Goal: Find specific page/section

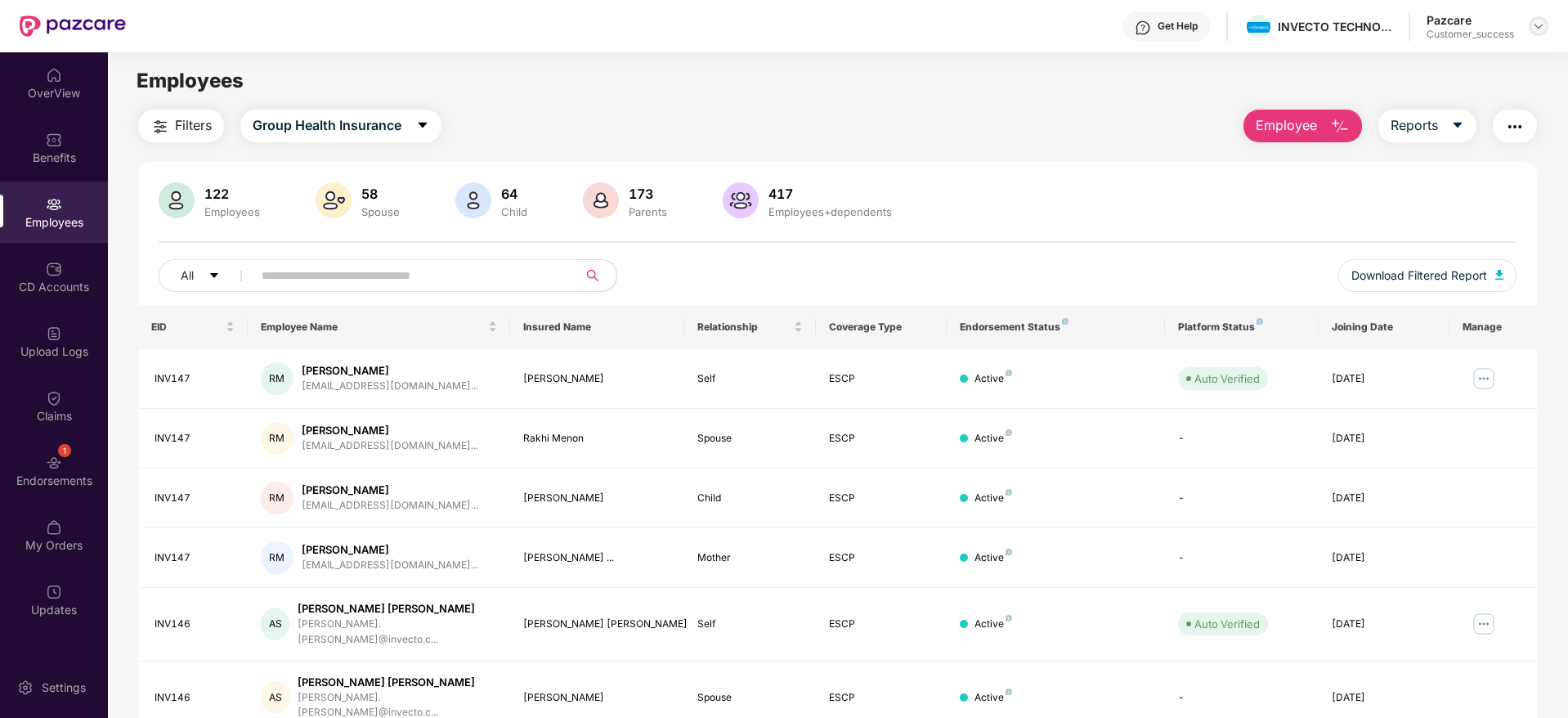
click at [1541, 21] on img at bounding box center [1538, 26] width 13 height 13
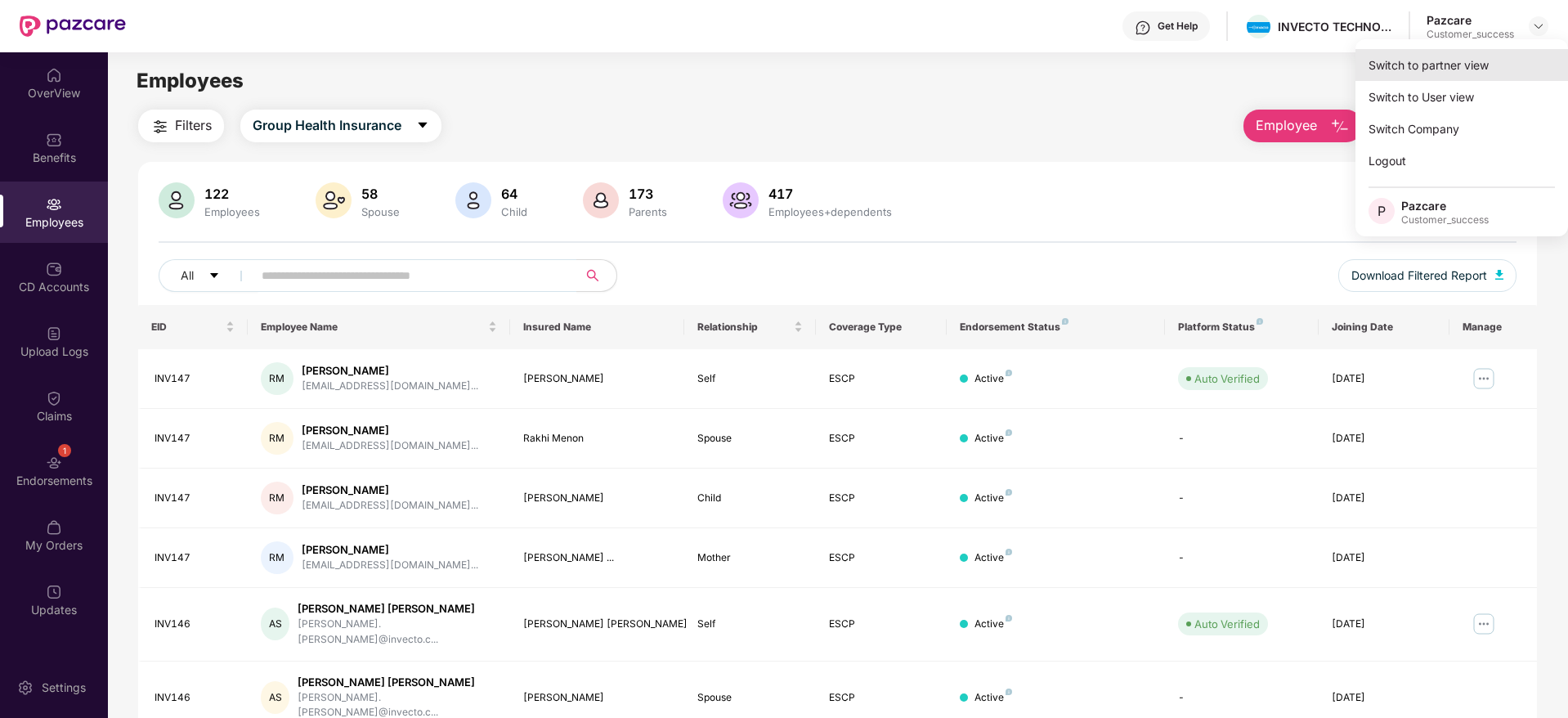
click at [1455, 63] on div "Switch to partner view" at bounding box center [1462, 65] width 213 height 32
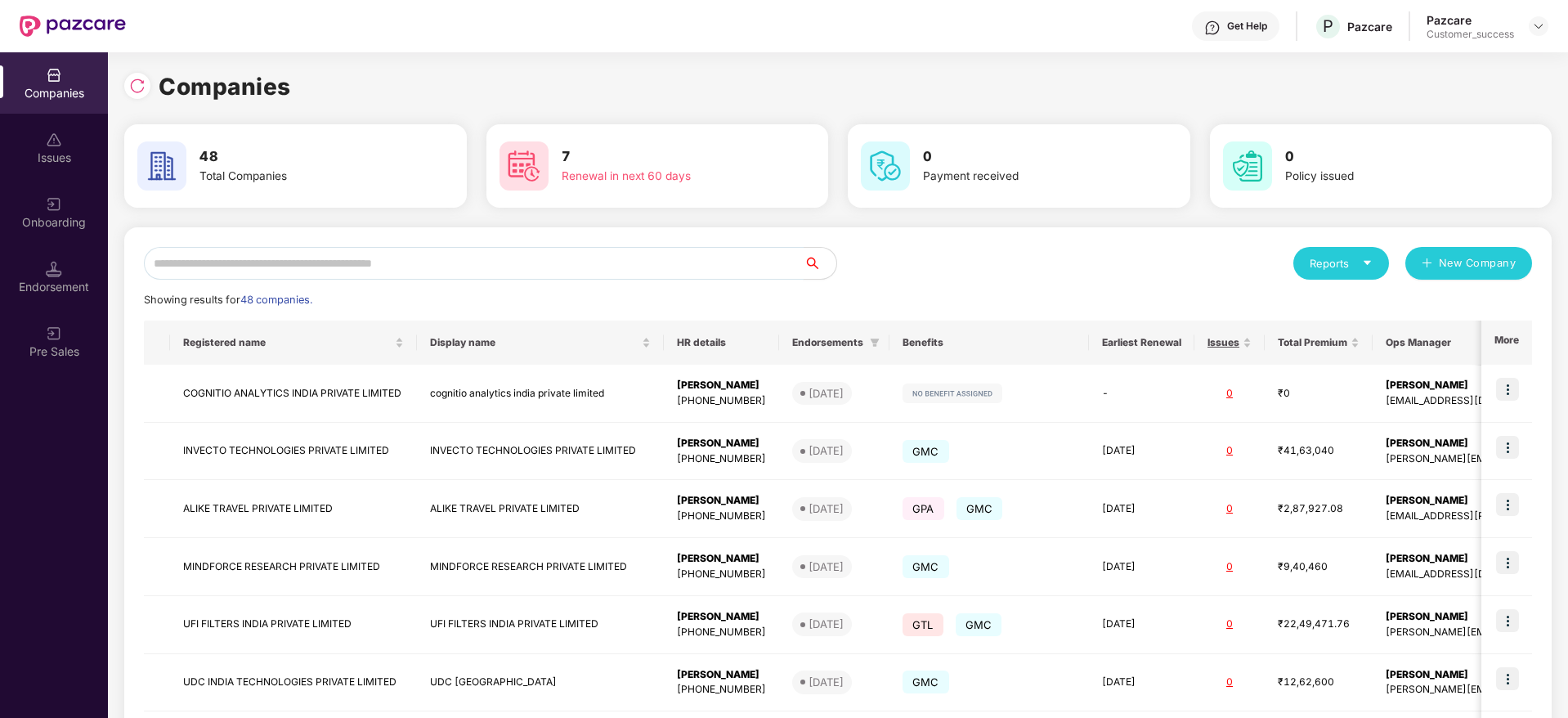
click at [501, 271] on input "text" at bounding box center [474, 263] width 660 height 33
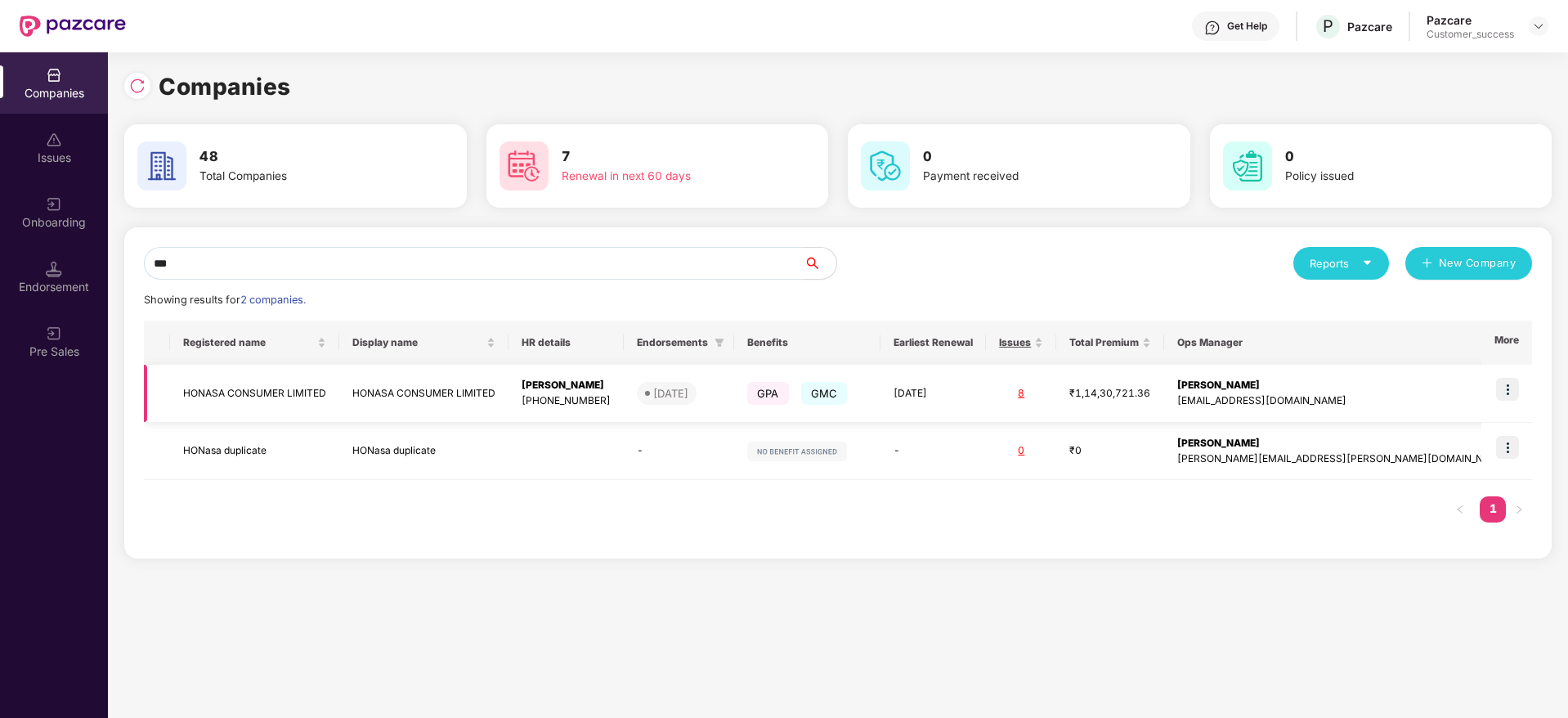
type input "***"
click at [1518, 388] on img at bounding box center [1507, 389] width 23 height 23
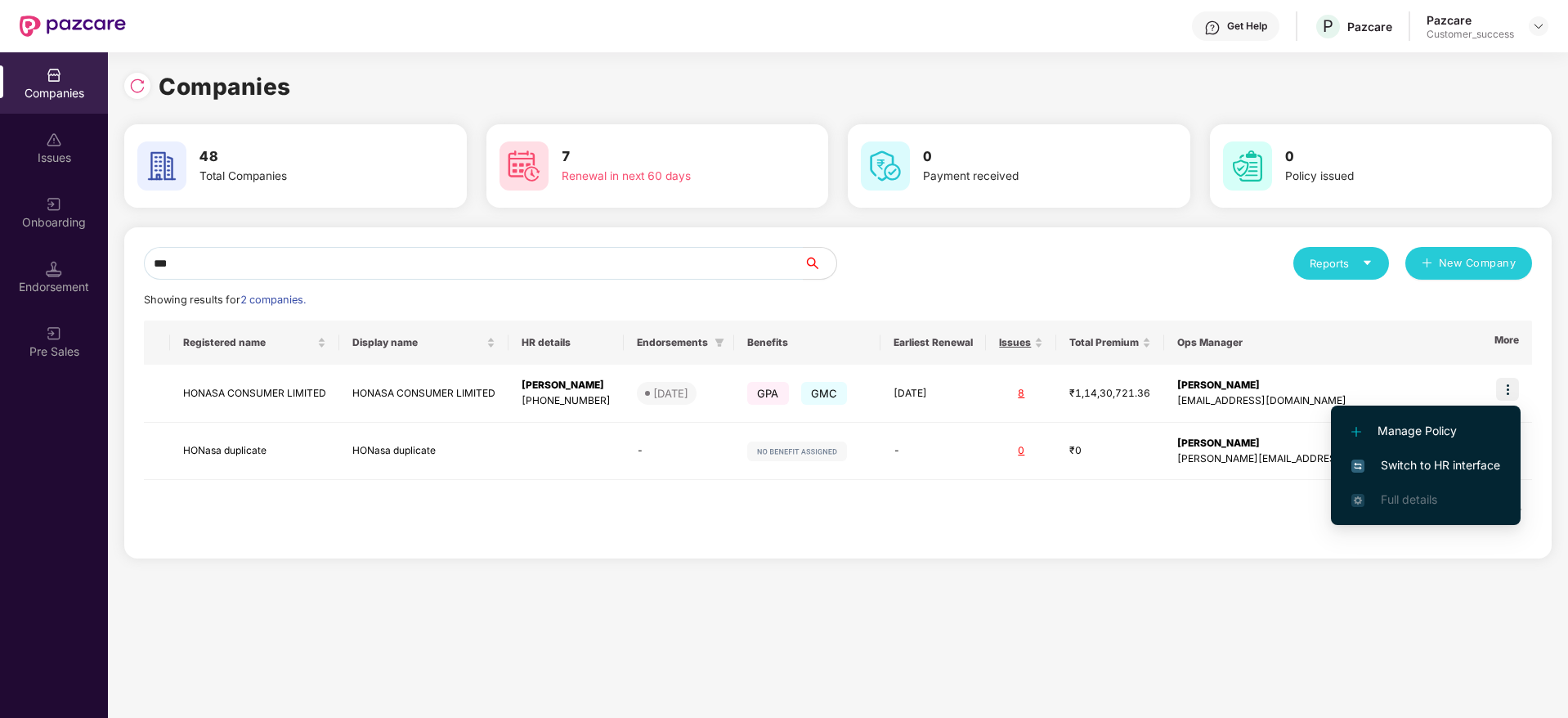
click at [1421, 465] on span "Switch to HR interface" at bounding box center [1425, 466] width 148 height 18
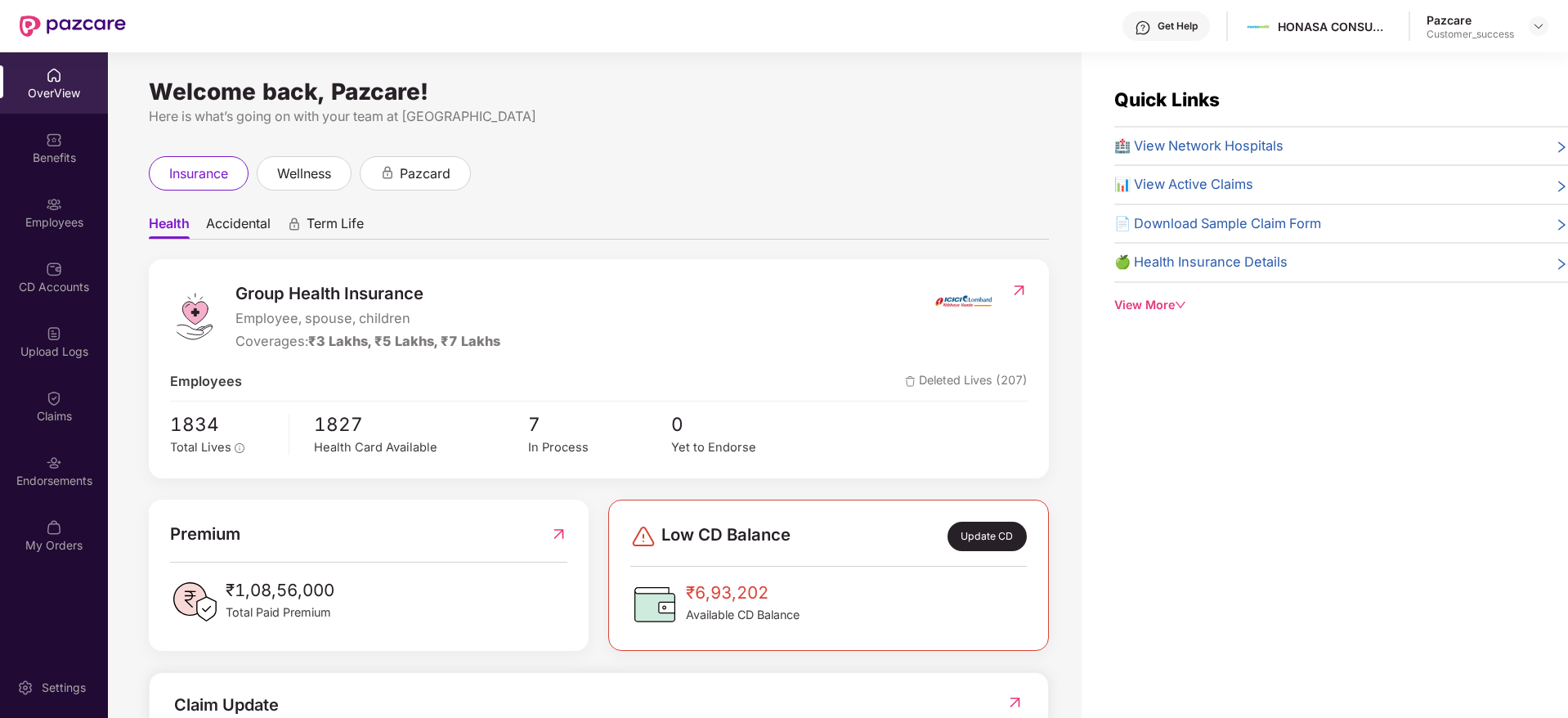
click at [80, 208] on div "Employees" at bounding box center [54, 212] width 108 height 61
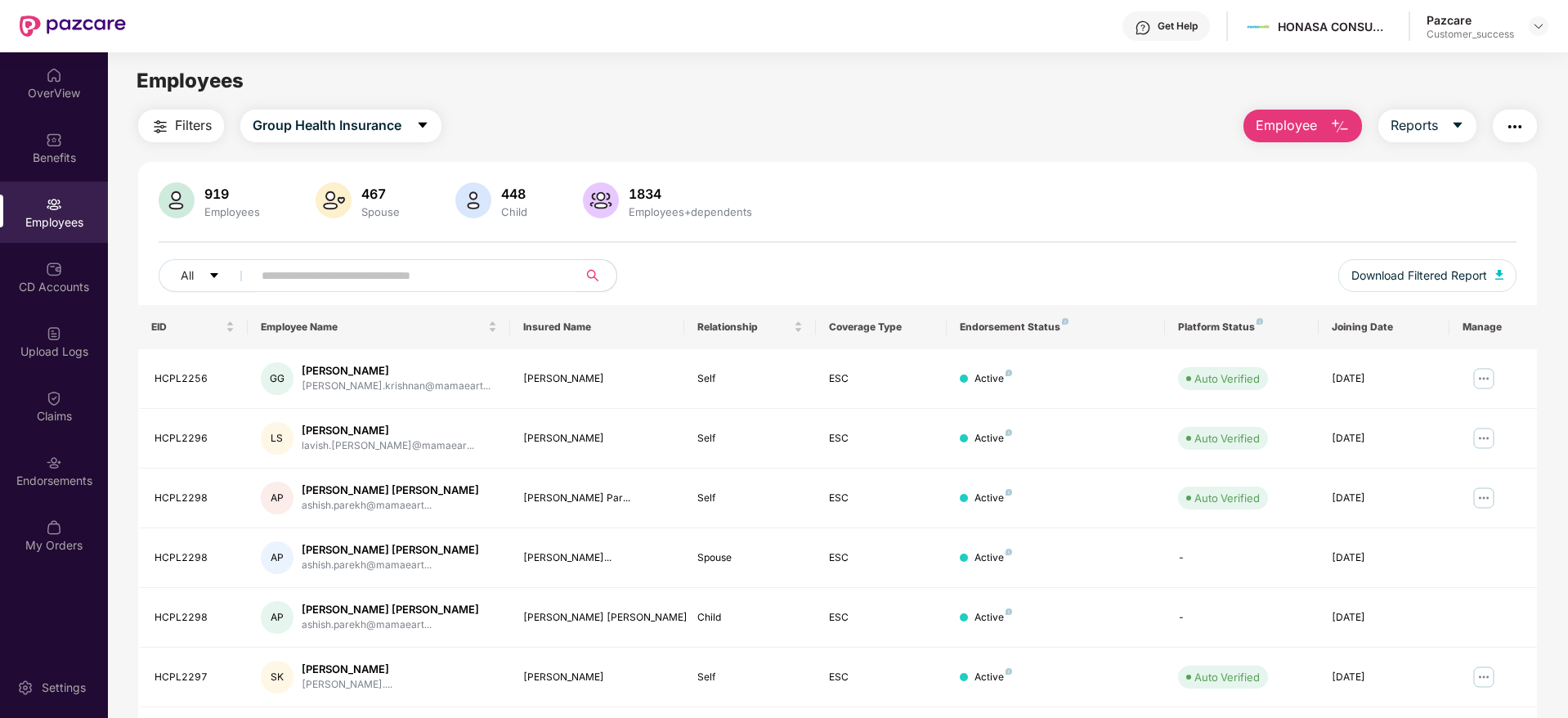
click at [352, 271] on input "text" at bounding box center [408, 275] width 293 height 25
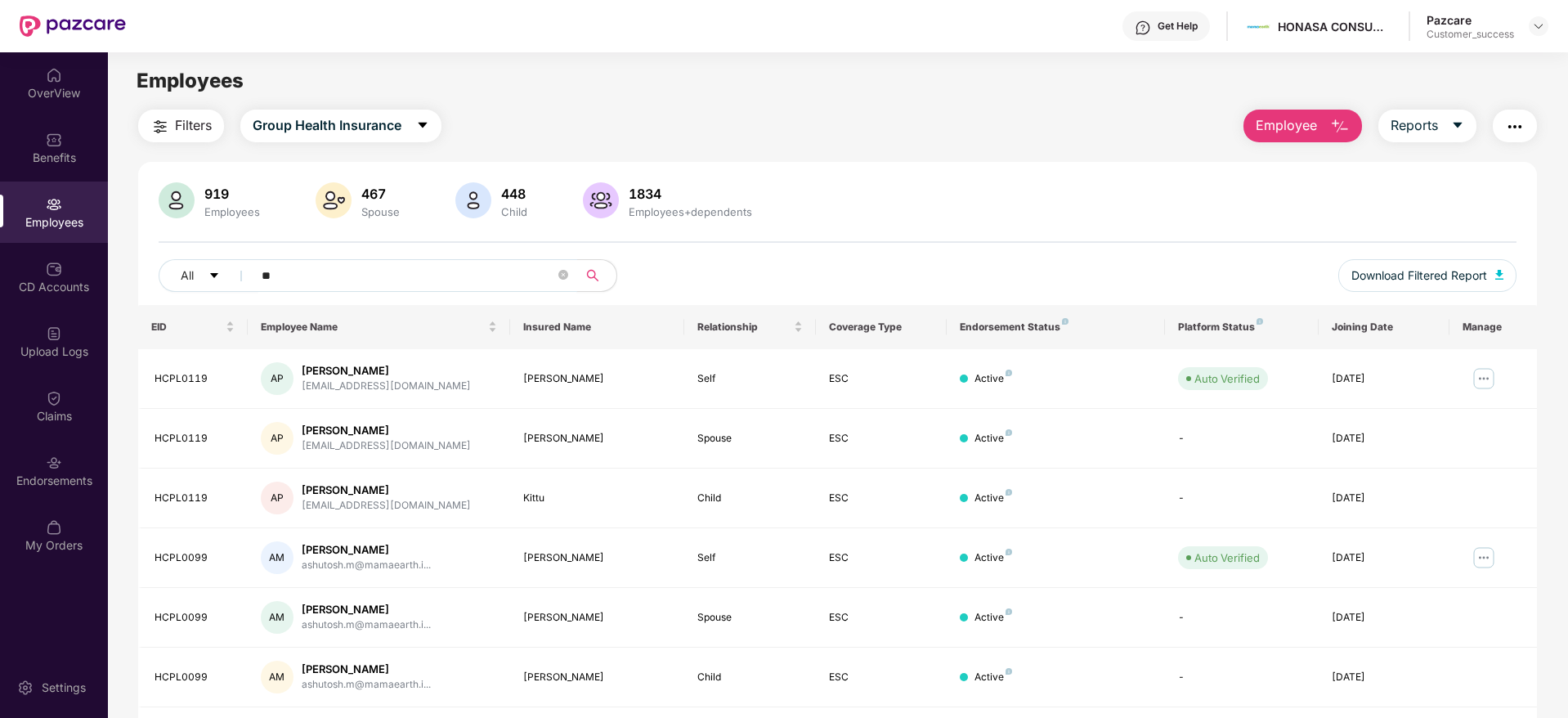
type input "*"
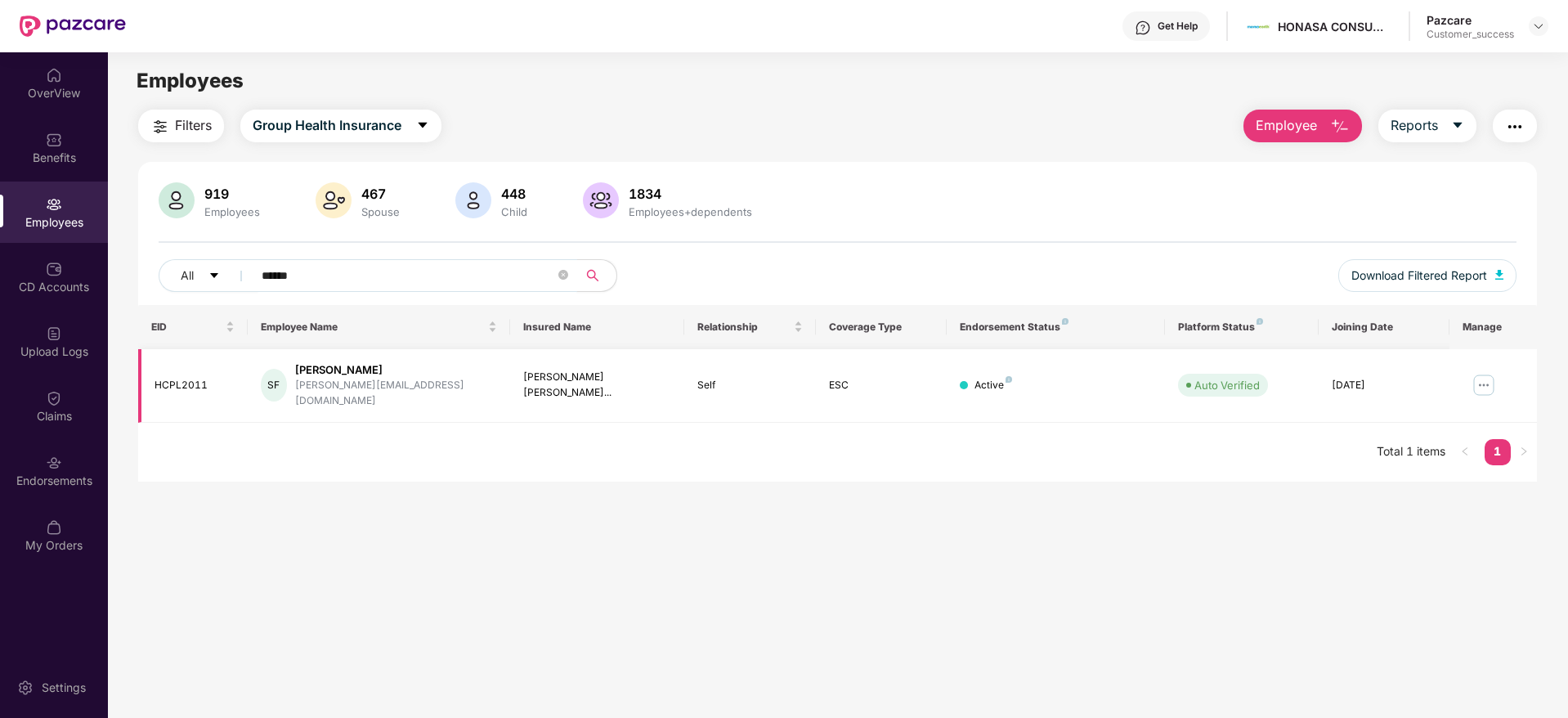
type input "******"
click at [1490, 372] on img at bounding box center [1483, 385] width 27 height 27
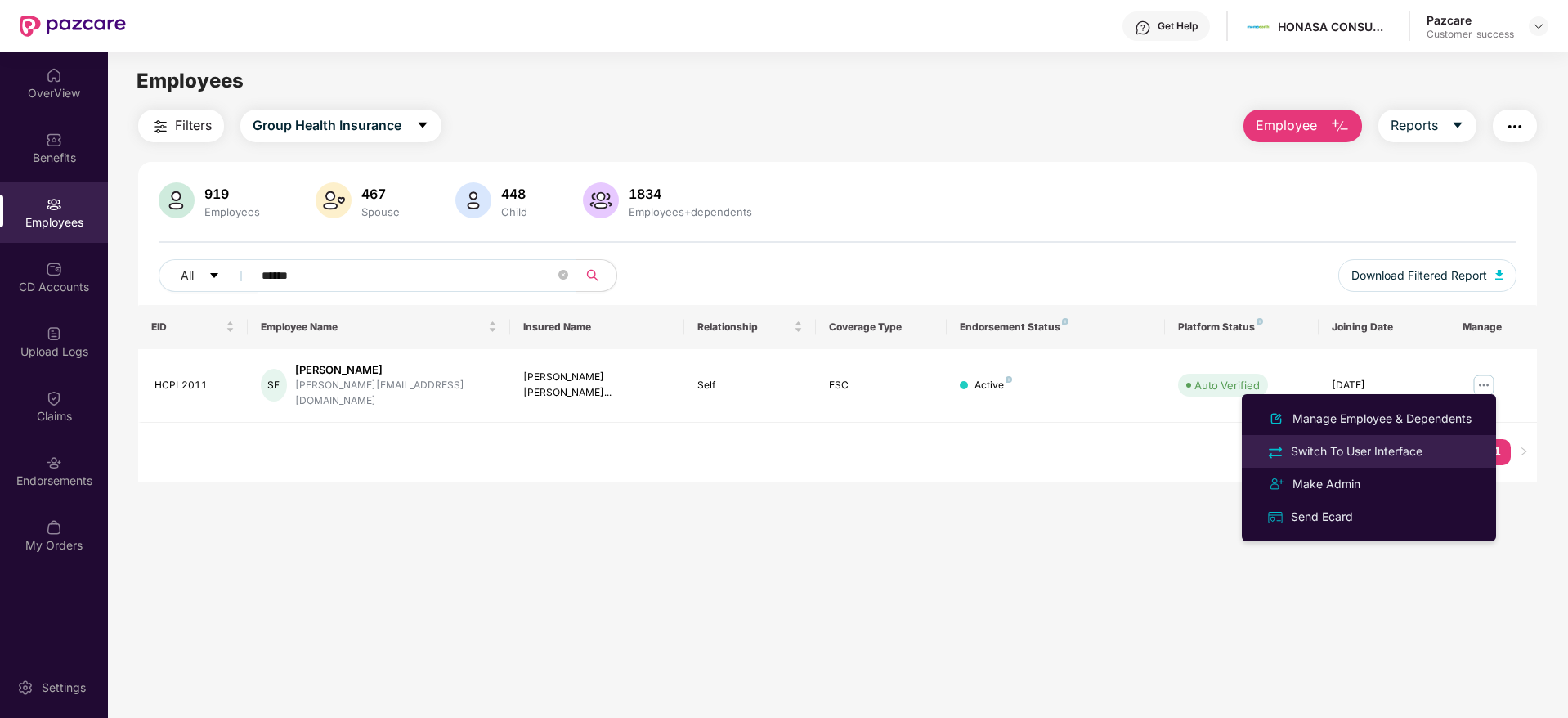
click at [1351, 442] on div "Switch To User Interface" at bounding box center [1368, 451] width 212 height 19
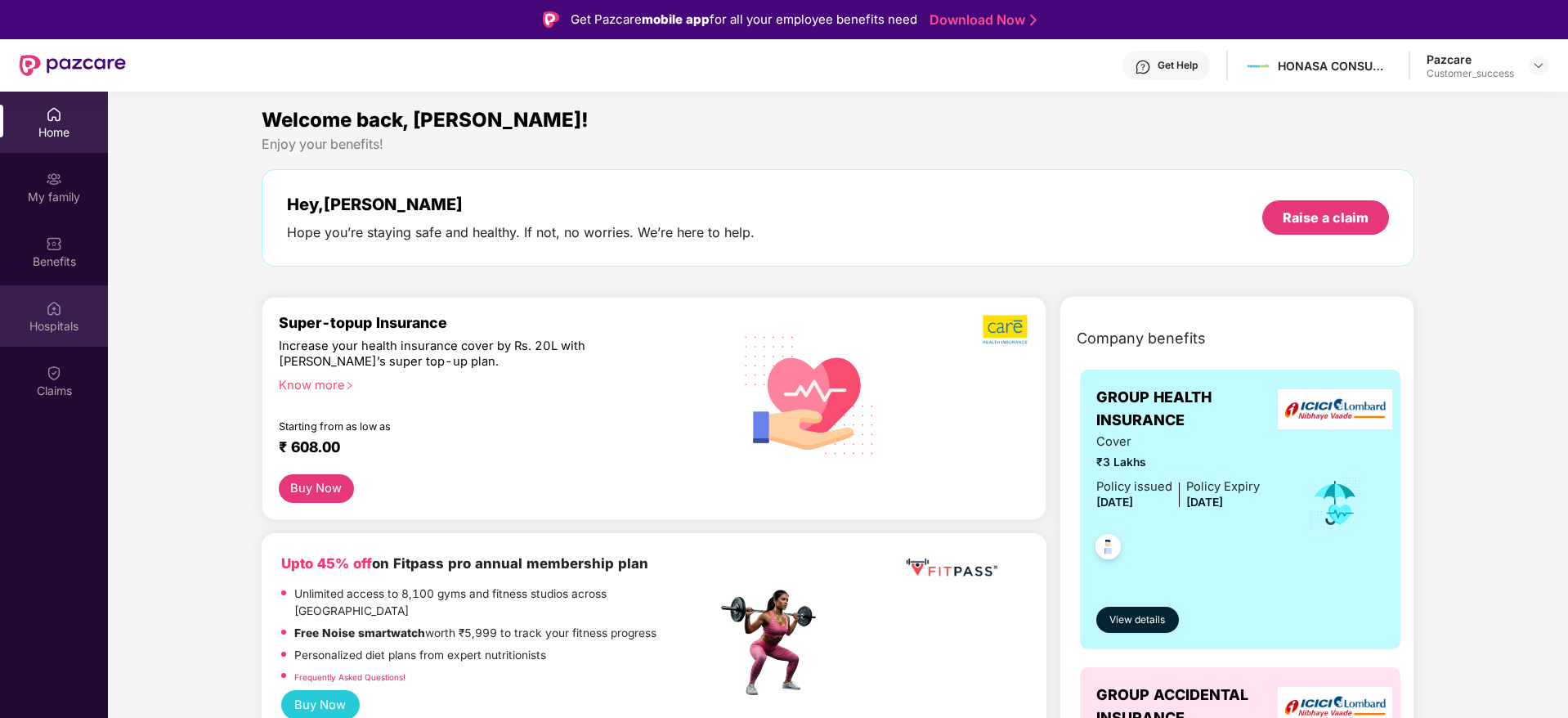
click at [54, 320] on div "Hospitals" at bounding box center [54, 326] width 108 height 17
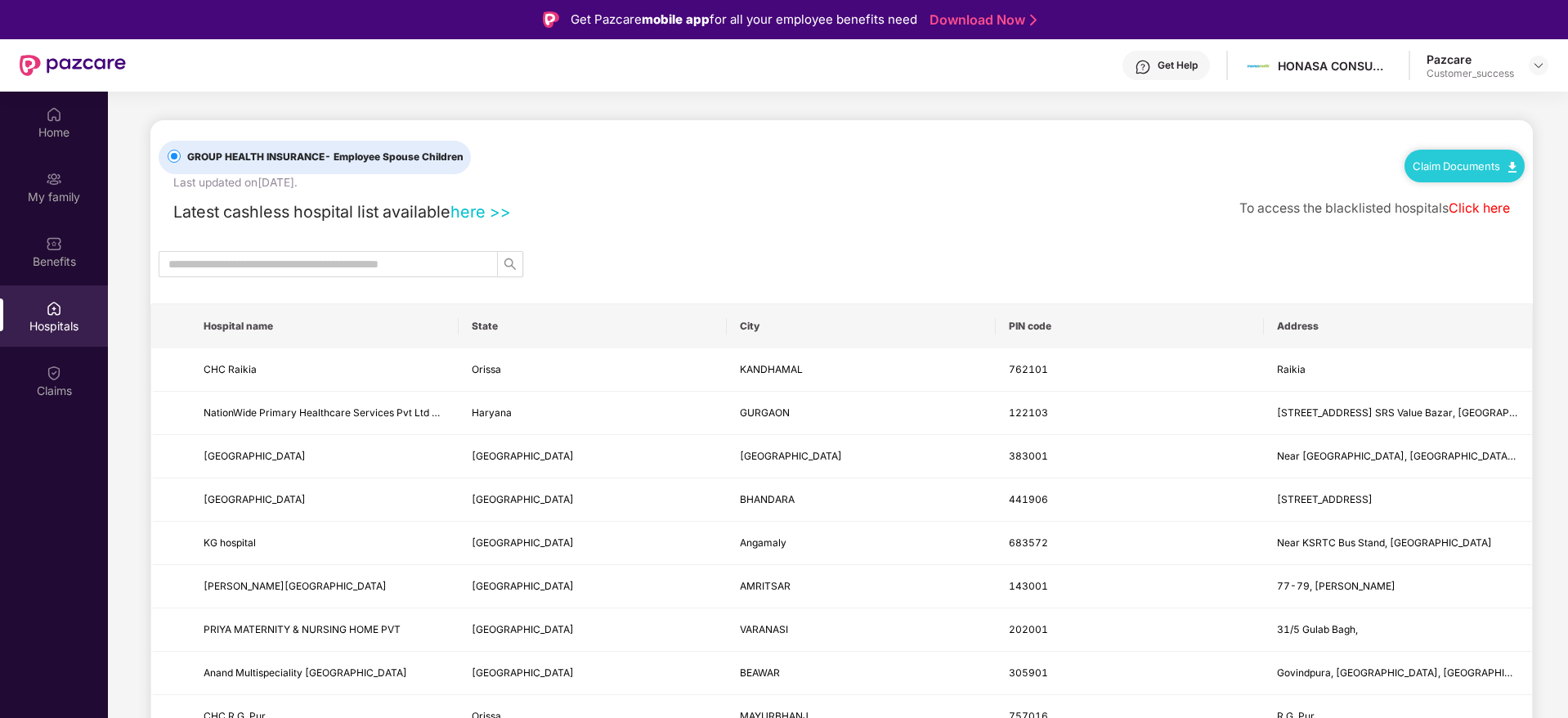
click at [486, 210] on link "here >>" at bounding box center [480, 211] width 60 height 19
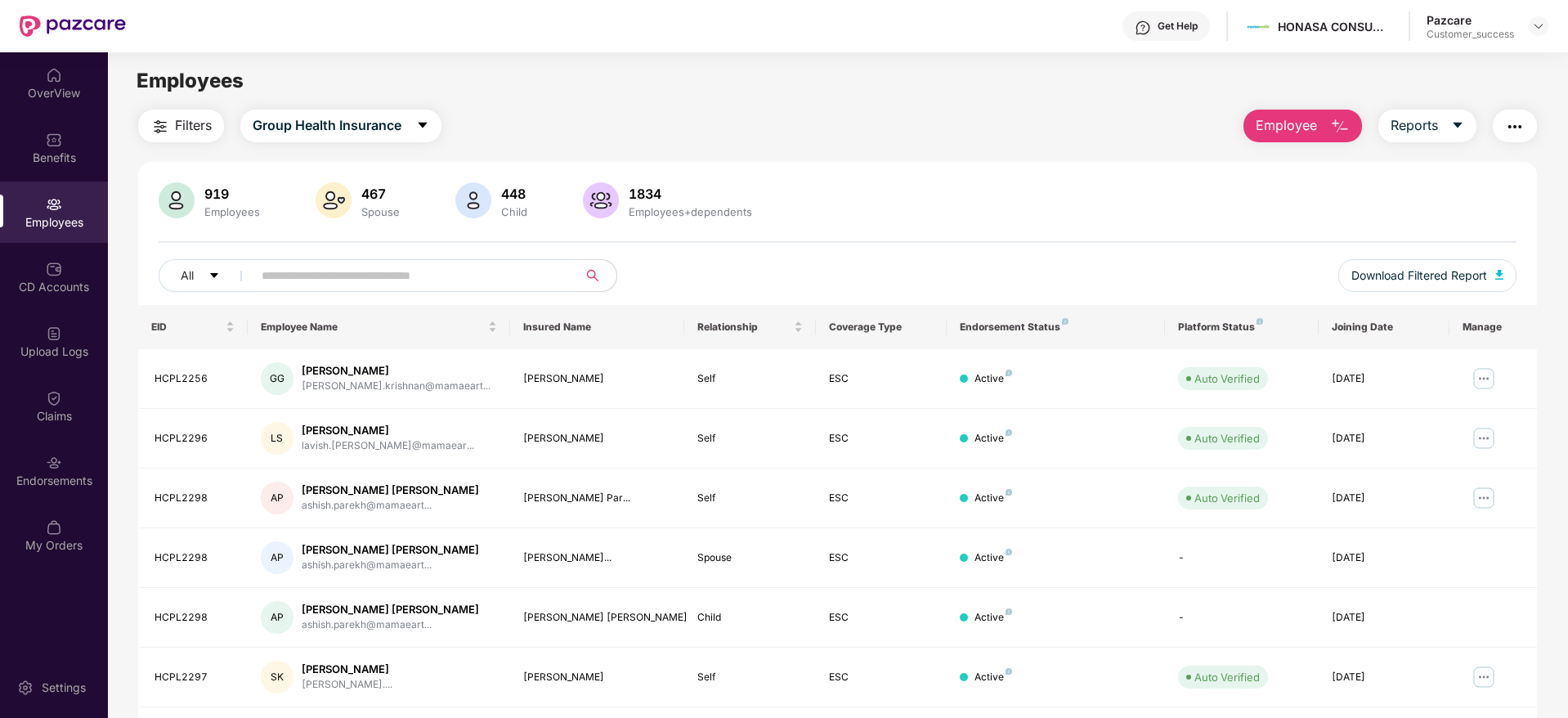
click at [328, 268] on input "text" at bounding box center [408, 275] width 293 height 25
click at [334, 268] on input "text" at bounding box center [408, 275] width 293 height 25
